Goal: Navigation & Orientation: Understand site structure

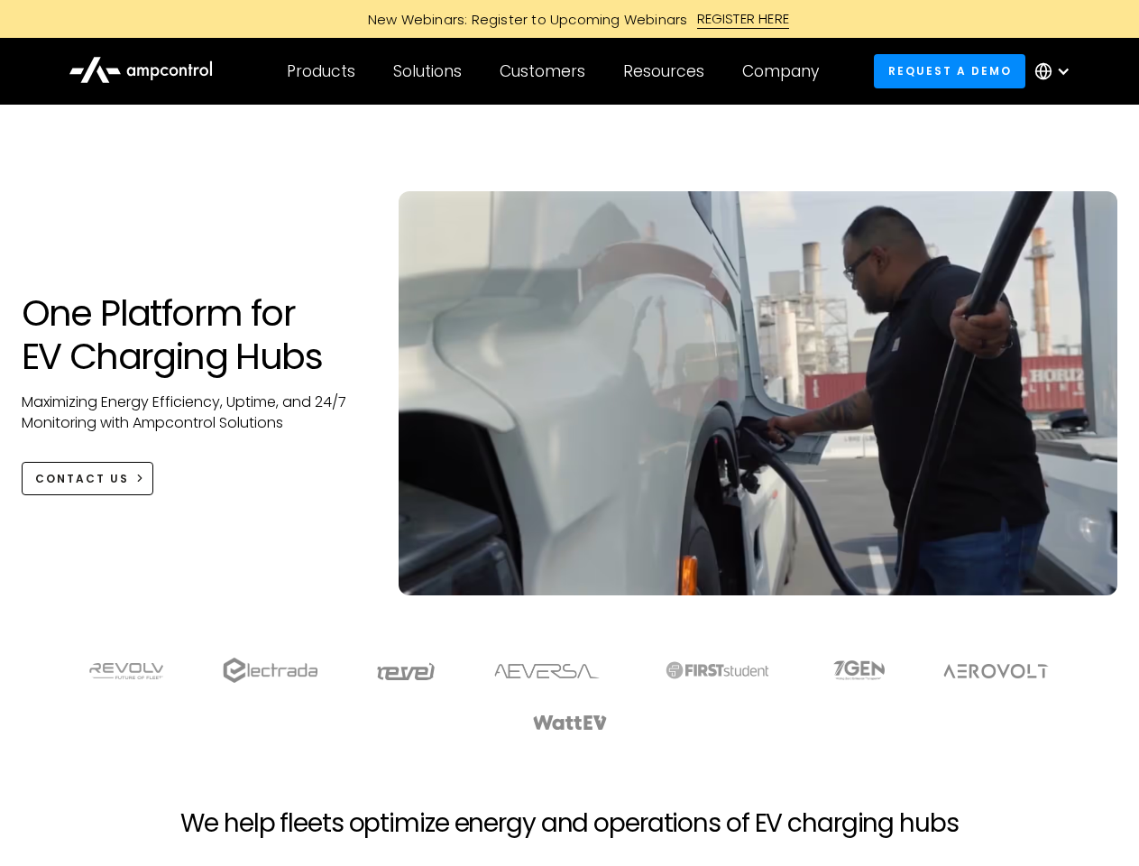
click at [555, 71] on div "Customers" at bounding box center [543, 71] width 86 height 20
click at [320, 71] on div "Products" at bounding box center [321, 71] width 69 height 20
click at [428, 71] on div "Solutions" at bounding box center [427, 71] width 69 height 20
click at [546, 71] on div "Customers" at bounding box center [543, 71] width 86 height 20
click at [667, 71] on div "Resources" at bounding box center [663, 71] width 81 height 20
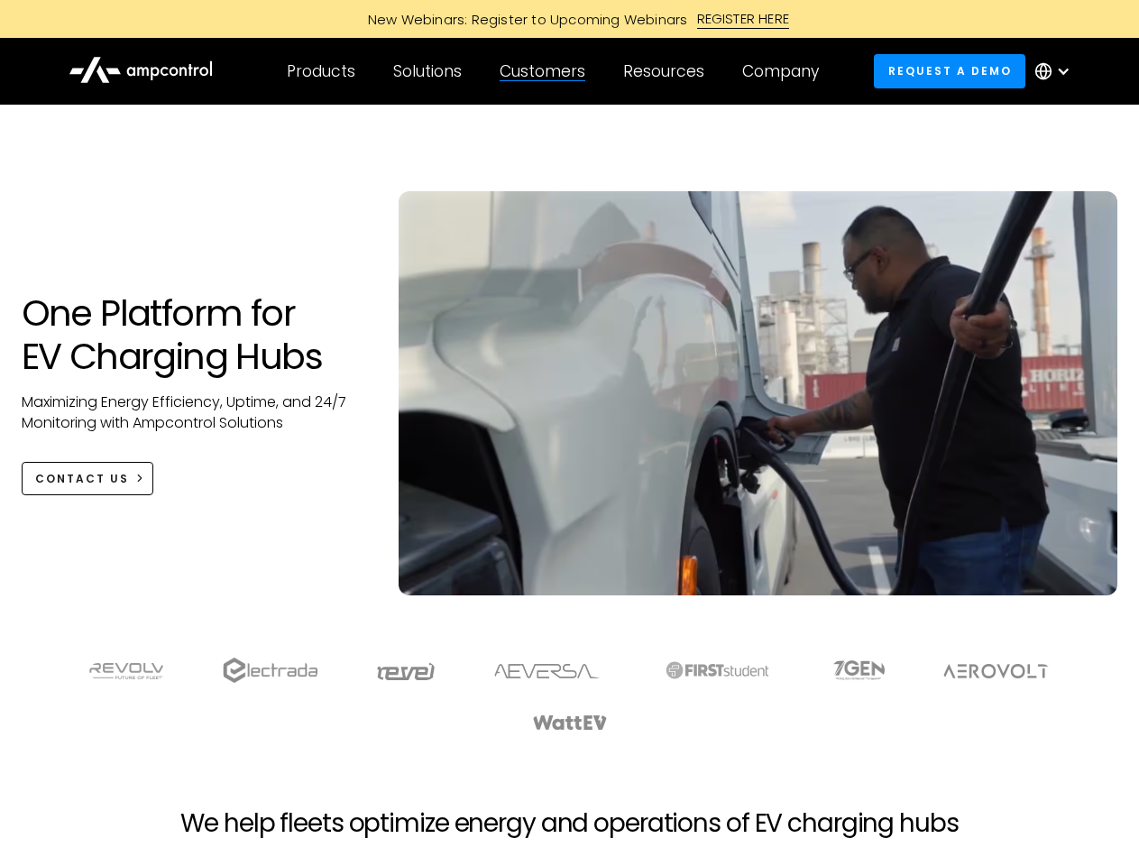
click at [786, 71] on div "Company" at bounding box center [780, 71] width 77 height 20
click at [1057, 71] on div at bounding box center [1063, 71] width 14 height 14
